Goal: Task Accomplishment & Management: Use online tool/utility

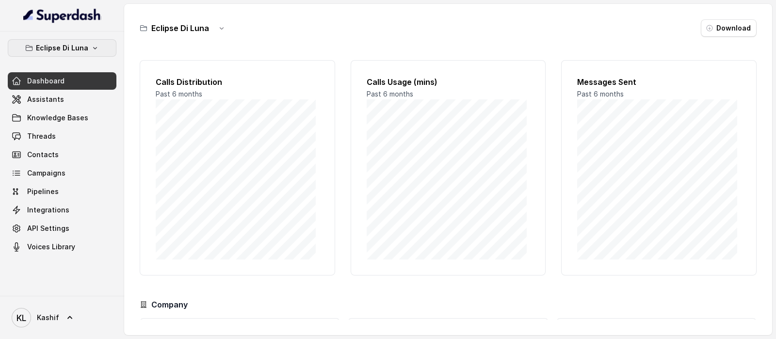
click at [73, 53] on p "Eclipse Di Luna" at bounding box center [62, 48] width 52 height 12
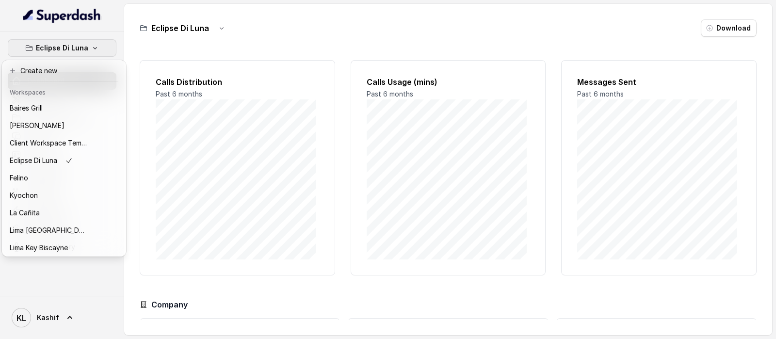
scroll to position [98, 0]
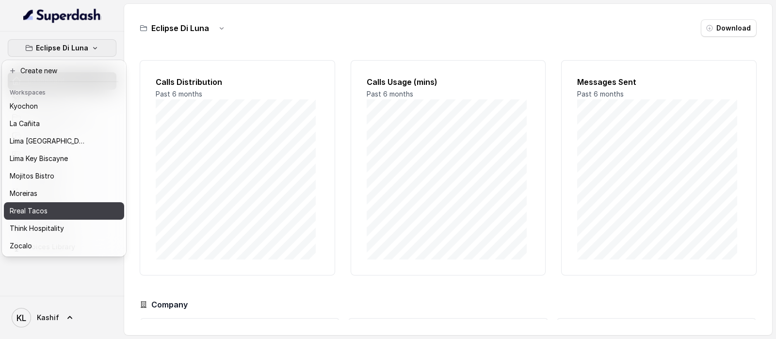
click at [70, 205] on div "Rreal Tacos" at bounding box center [49, 211] width 78 height 12
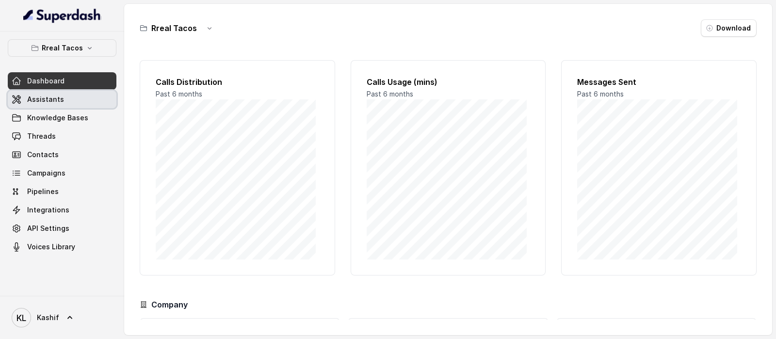
click at [68, 103] on link "Assistants" at bounding box center [62, 99] width 109 height 17
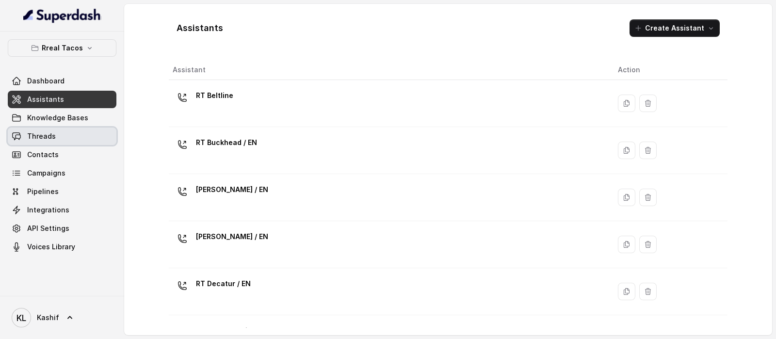
click at [56, 133] on link "Threads" at bounding box center [62, 136] width 109 height 17
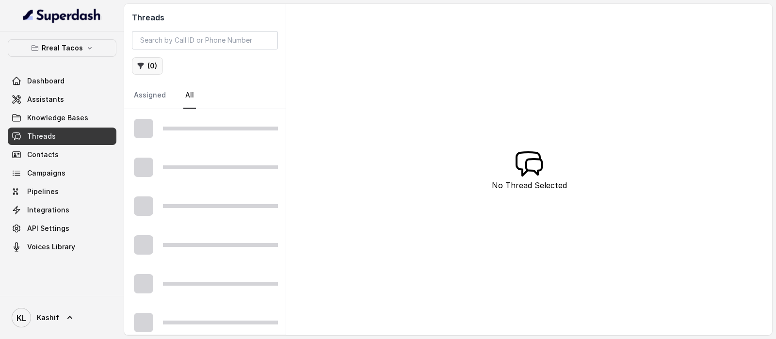
click at [147, 67] on button "( 0 )" at bounding box center [147, 65] width 31 height 17
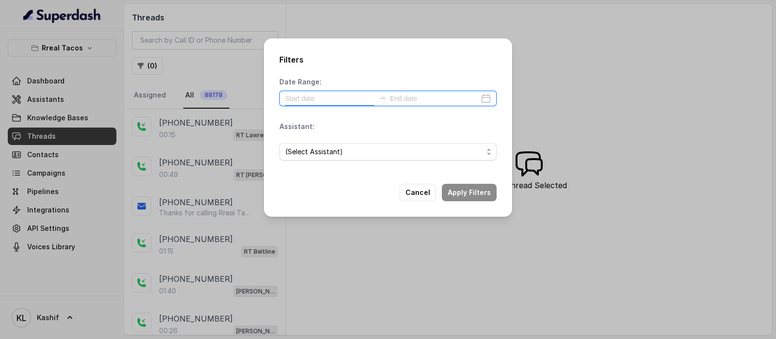
click at [324, 98] on input at bounding box center [329, 98] width 89 height 11
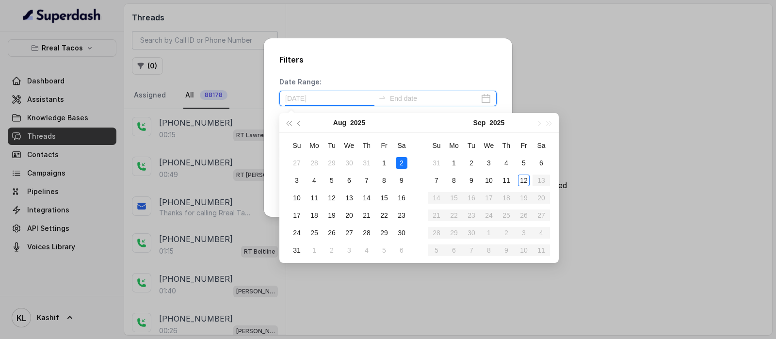
type input "[DATE]"
click at [378, 163] on div "1" at bounding box center [384, 163] width 12 height 12
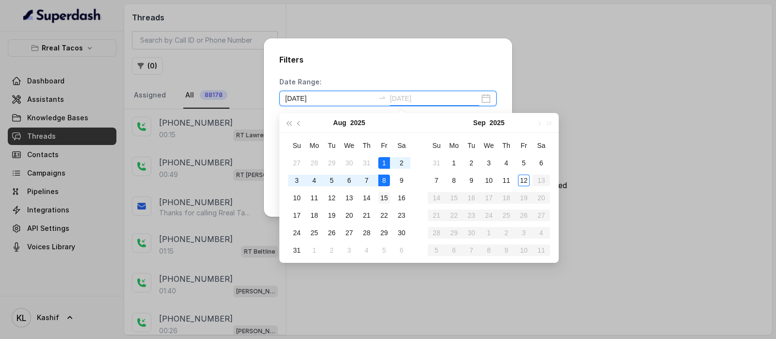
type input "[DATE]"
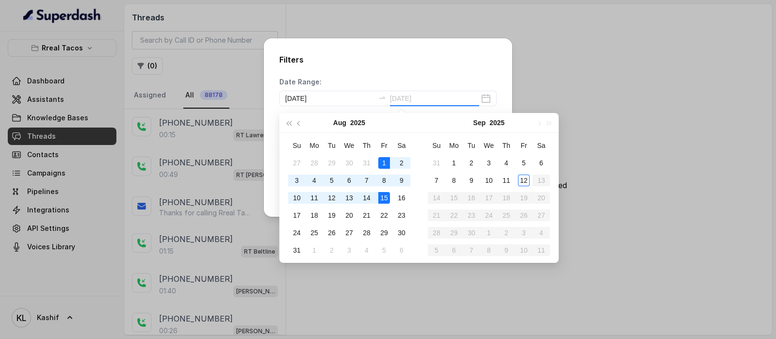
click at [385, 192] on div "15" at bounding box center [384, 198] width 12 height 12
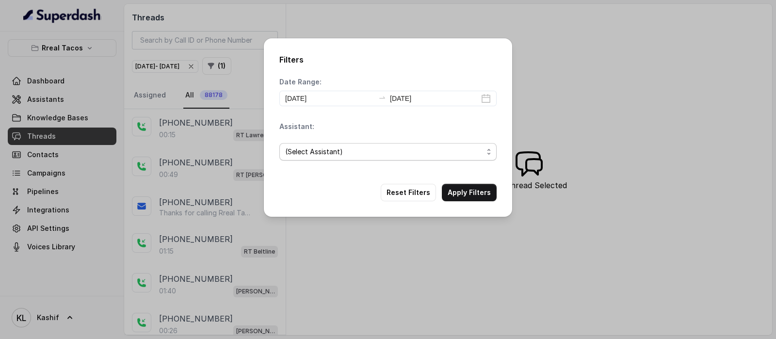
click at [378, 148] on span "(Select Assistant)" at bounding box center [384, 152] width 198 height 12
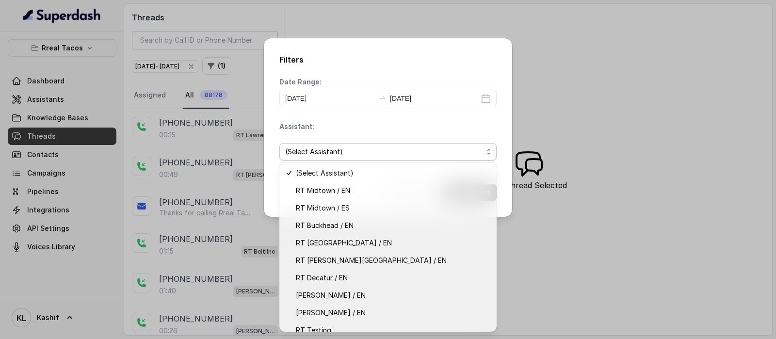
click at [445, 133] on div "Assistant: (Select Assistant)" at bounding box center [387, 145] width 217 height 47
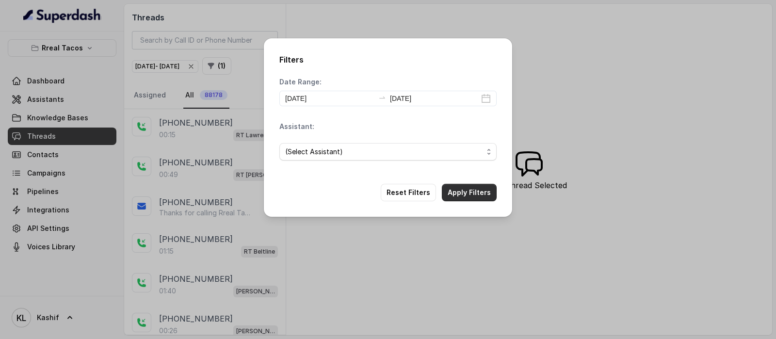
click at [461, 195] on button "Apply Filters" at bounding box center [469, 192] width 55 height 17
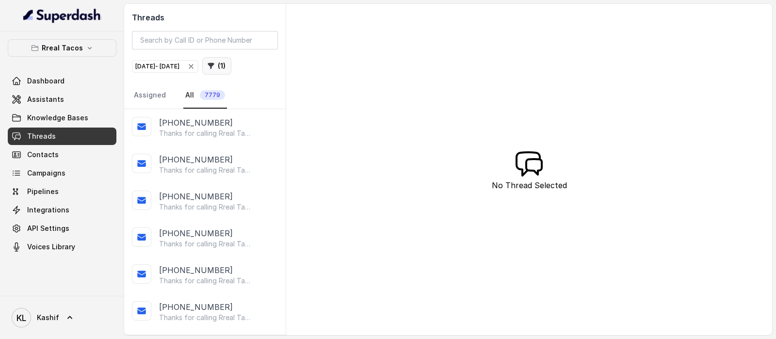
click at [215, 68] on icon "button" at bounding box center [211, 66] width 8 height 8
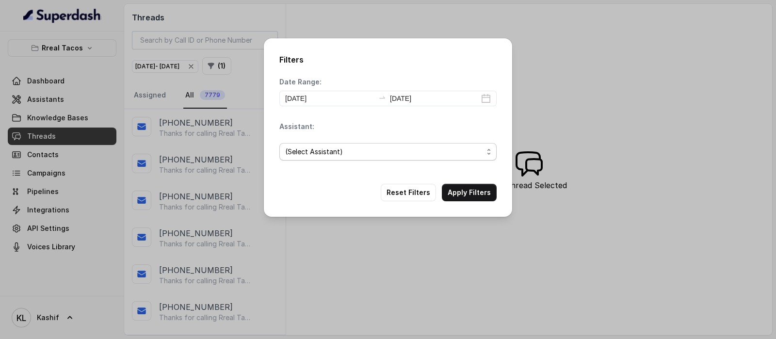
click at [386, 155] on span "(Select Assistant)" at bounding box center [384, 152] width 198 height 12
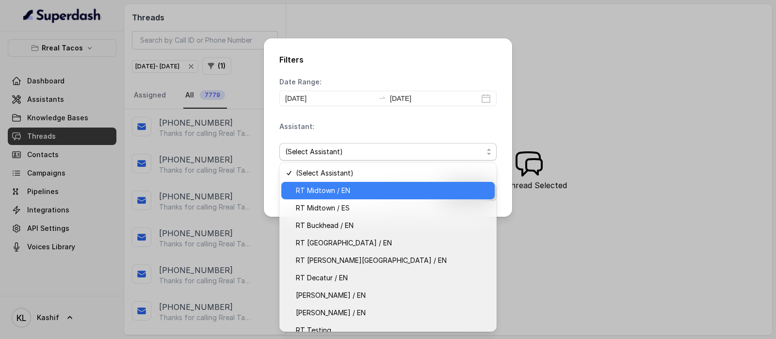
click at [379, 185] on span "RT Midtown / EN" at bounding box center [392, 191] width 193 height 12
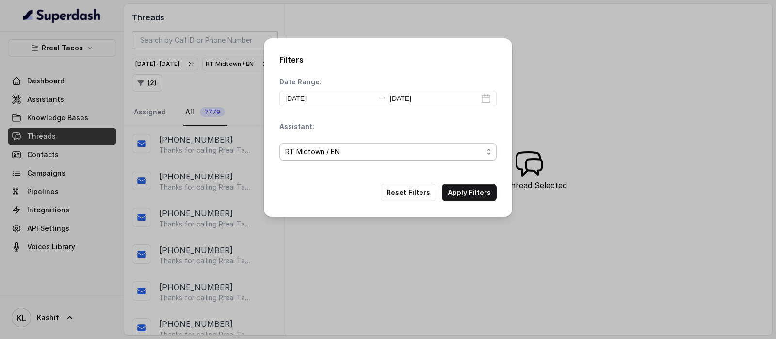
click at [414, 151] on span "RT Midtown / EN" at bounding box center [384, 152] width 198 height 12
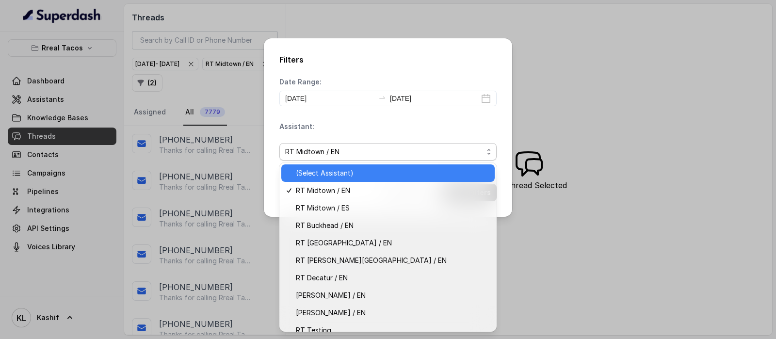
click at [393, 170] on span "(Select Assistant)" at bounding box center [392, 173] width 193 height 12
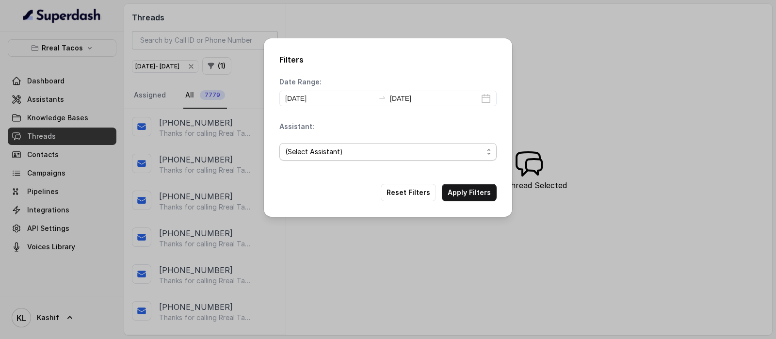
click at [473, 150] on span "(Select Assistant)" at bounding box center [384, 152] width 198 height 12
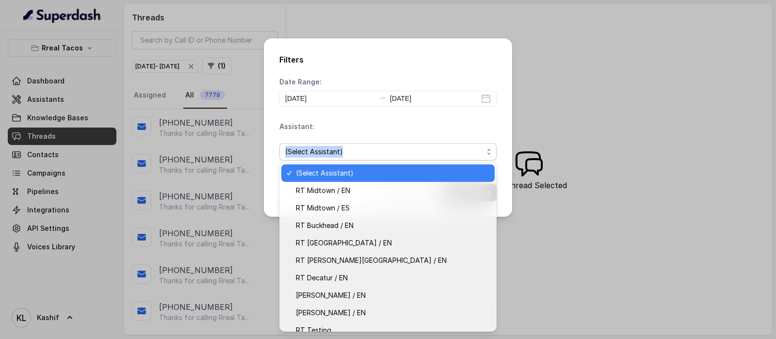
drag, startPoint x: 443, startPoint y: 93, endPoint x: 438, endPoint y: 125, distance: 32.0
click at [438, 125] on div "Date Range: [DATE] [DATE] Assistant: (Select Assistant)" at bounding box center [387, 122] width 217 height 91
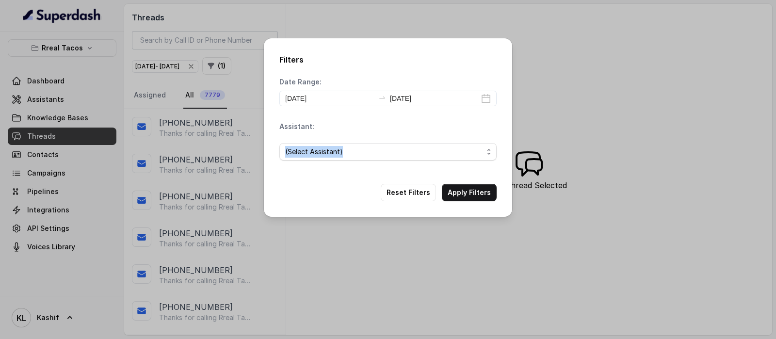
click at [438, 125] on div "Assistant: (Select Assistant)" at bounding box center [387, 145] width 217 height 47
click at [462, 190] on button "Apply Filters" at bounding box center [469, 192] width 55 height 17
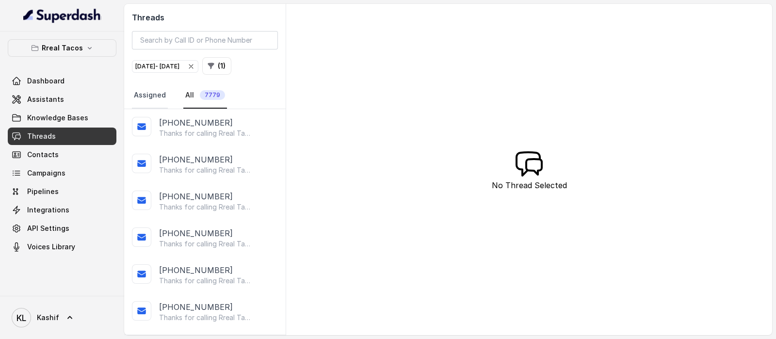
click at [163, 96] on link "Assigned" at bounding box center [150, 95] width 36 height 26
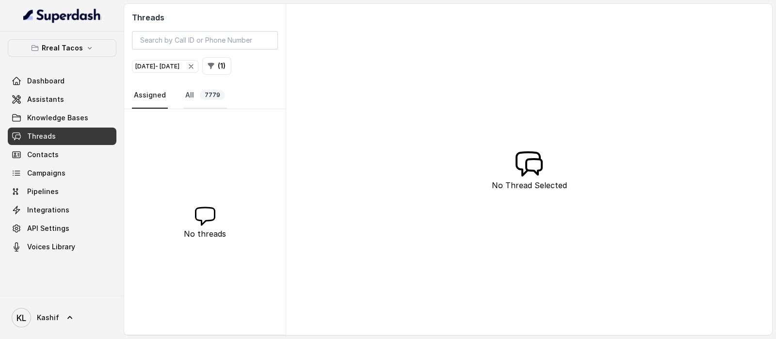
click at [187, 94] on link "All 7779" at bounding box center [205, 95] width 44 height 26
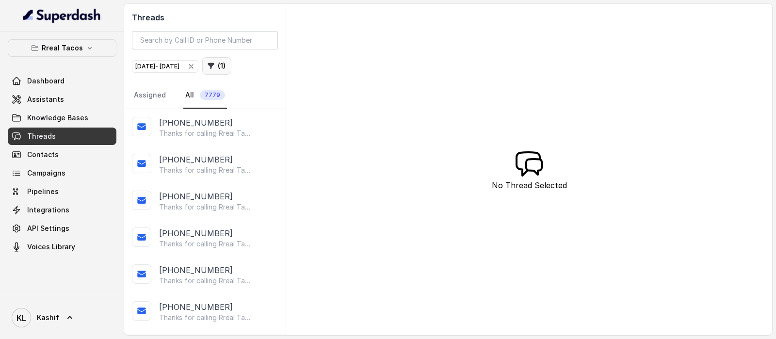
click at [231, 69] on button "( 1 )" at bounding box center [216, 65] width 29 height 17
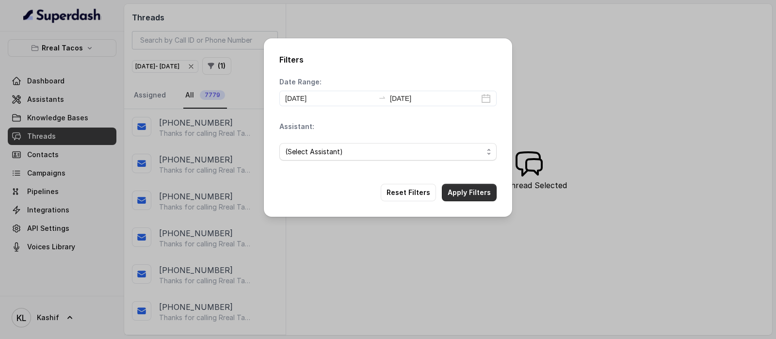
click at [450, 193] on button "Apply Filters" at bounding box center [469, 192] width 55 height 17
